Goal: Navigation & Orientation: Find specific page/section

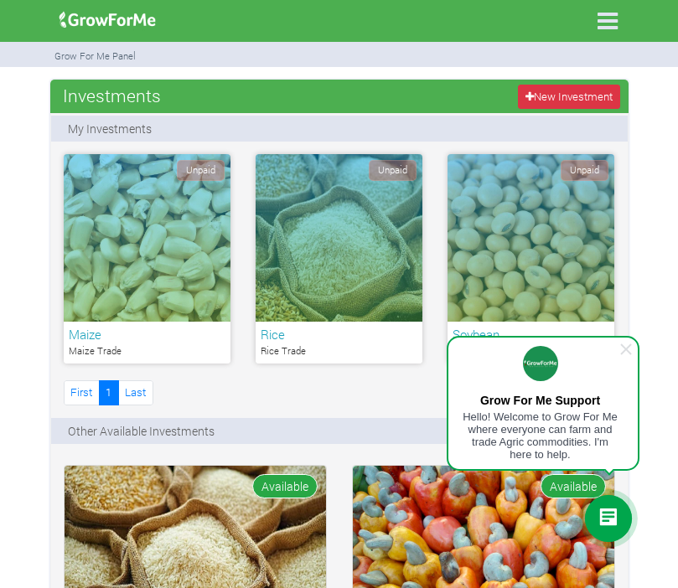
click at [604, 510] on icon at bounding box center [608, 519] width 20 height 20
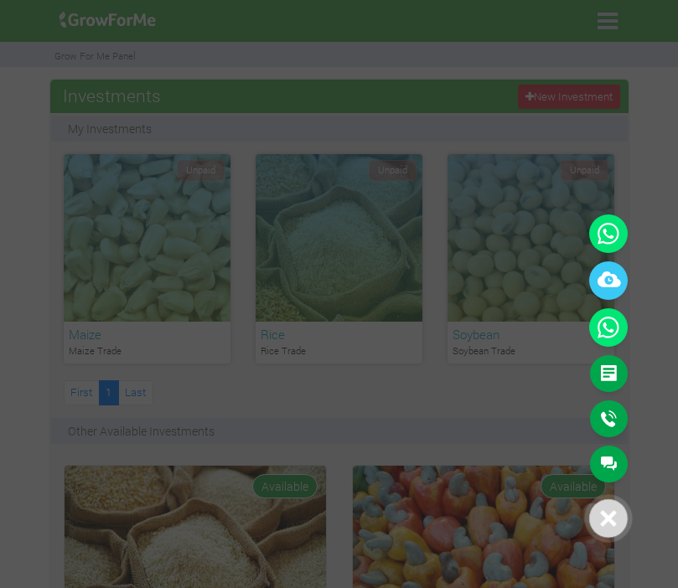
click at [612, 460] on link "Main Channel" at bounding box center [609, 464] width 38 height 37
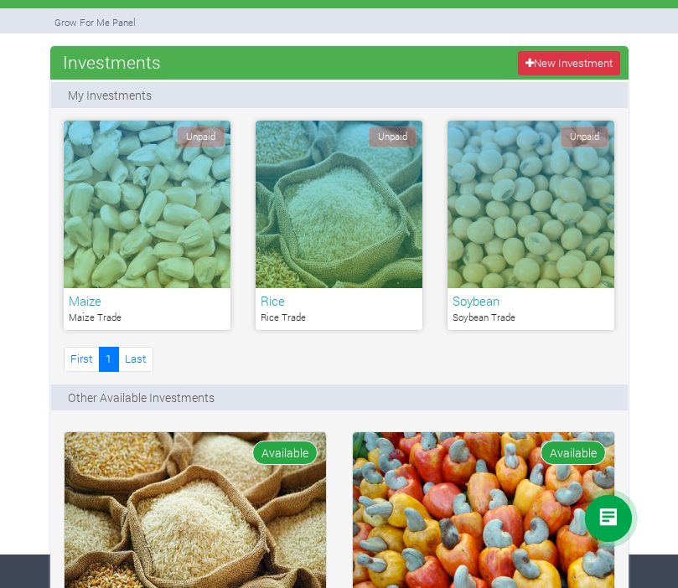
scroll to position [37, 0]
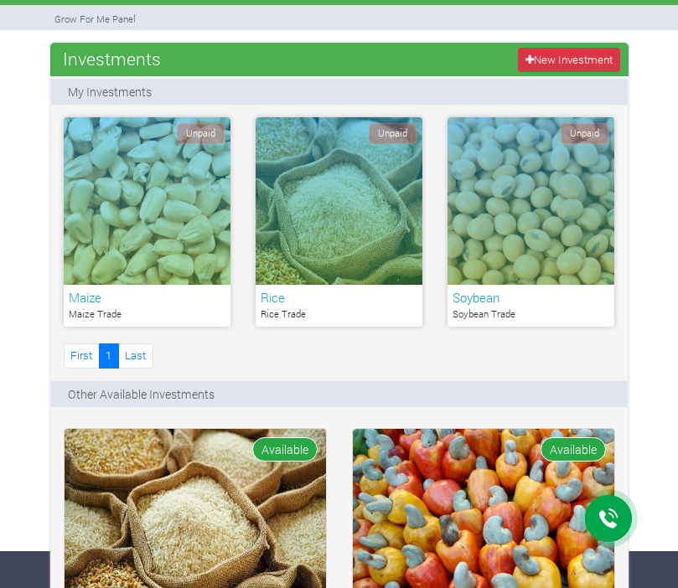
click at [609, 529] on icon at bounding box center [608, 519] width 20 height 20
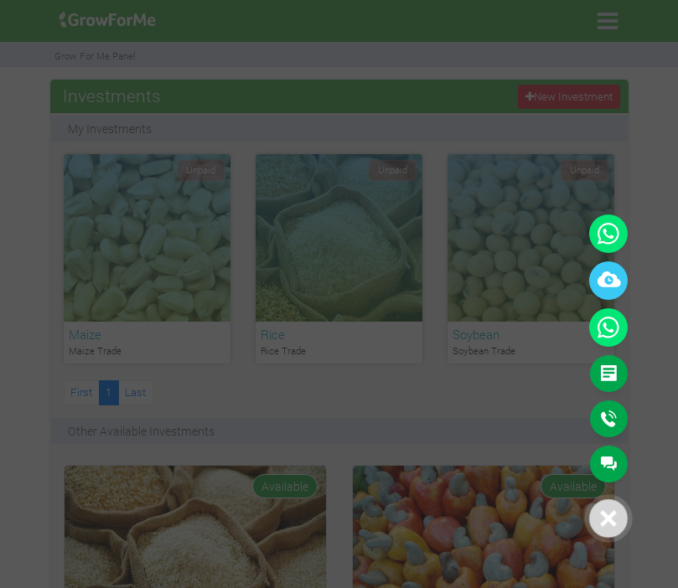
click at [622, 372] on link "Feedback Form" at bounding box center [609, 373] width 38 height 37
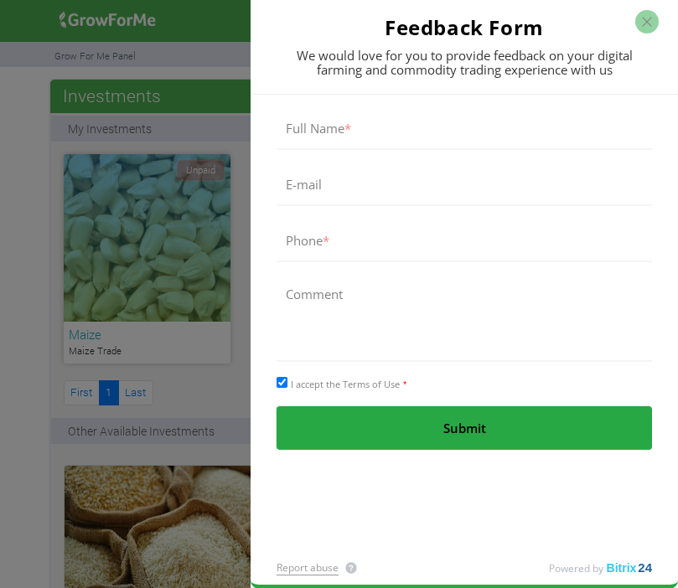
scroll to position [37, 0]
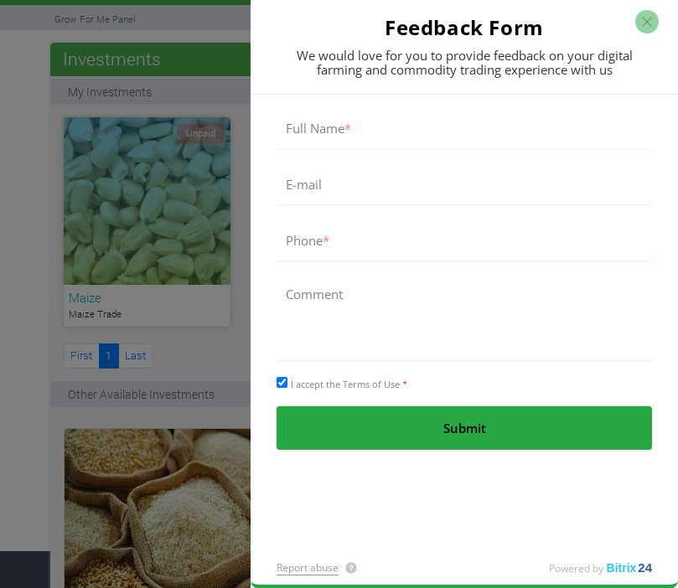
click at [649, 16] on button "button" at bounding box center [646, 21] width 23 height 23
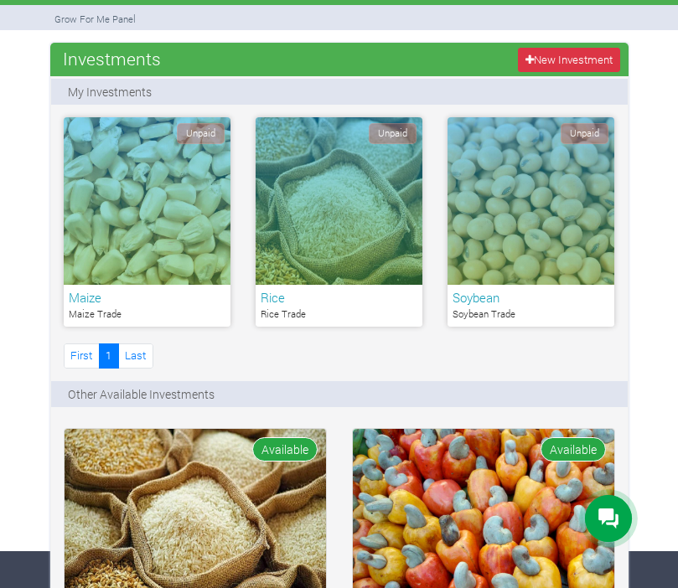
click at [606, 512] on icon at bounding box center [608, 519] width 20 height 20
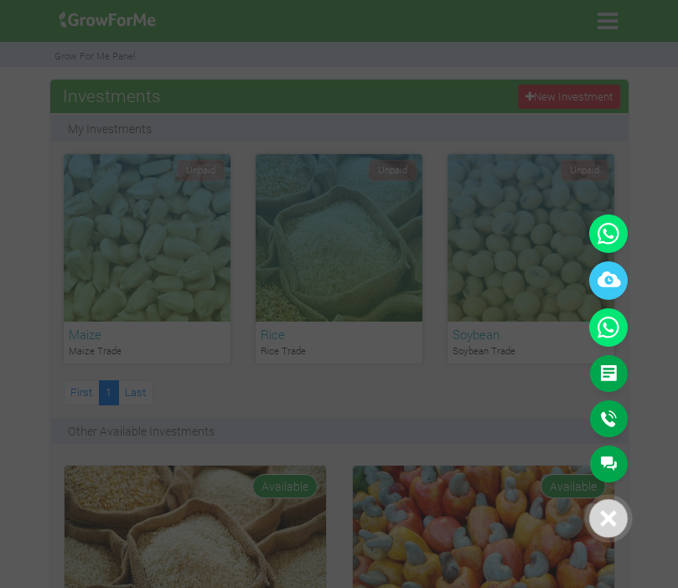
scroll to position [0, 0]
click at [627, 459] on link "Main Channel" at bounding box center [609, 464] width 38 height 37
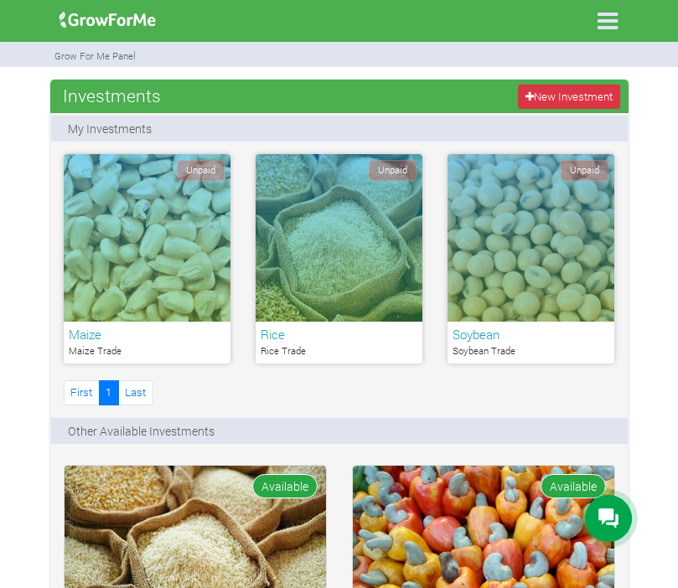
scroll to position [37, 0]
